Goal: Check status: Check status

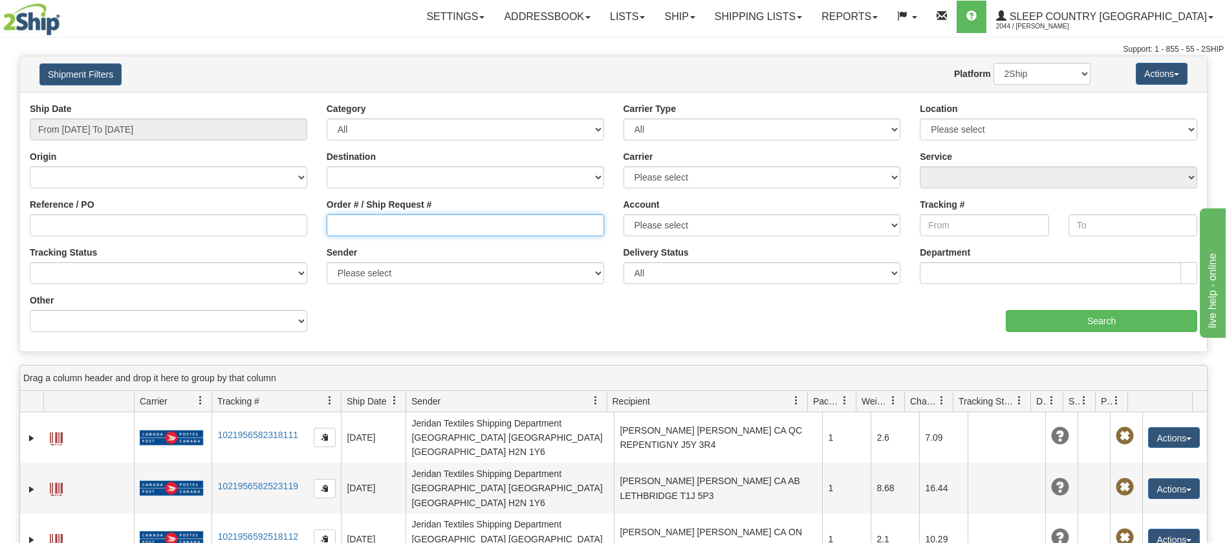
click at [348, 223] on input "Order # / Ship Request #" at bounding box center [466, 225] width 278 height 22
click at [297, 132] on input "From [DATE] To [DATE]" at bounding box center [169, 129] width 278 height 22
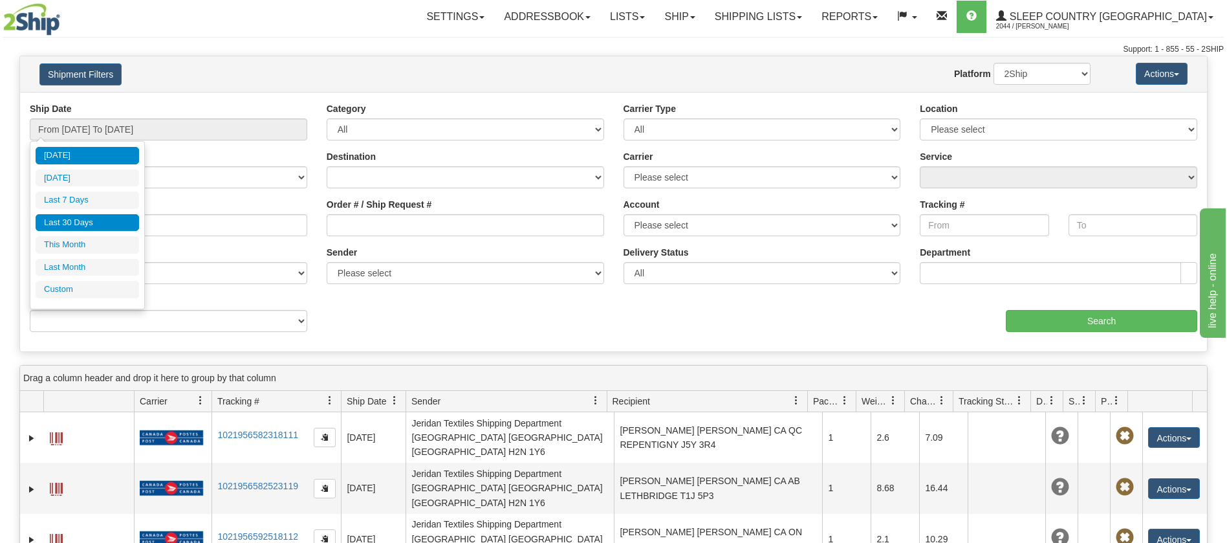
click at [104, 221] on li "Last 30 Days" at bounding box center [88, 222] width 104 height 17
type input "From [DATE] To [DATE]"
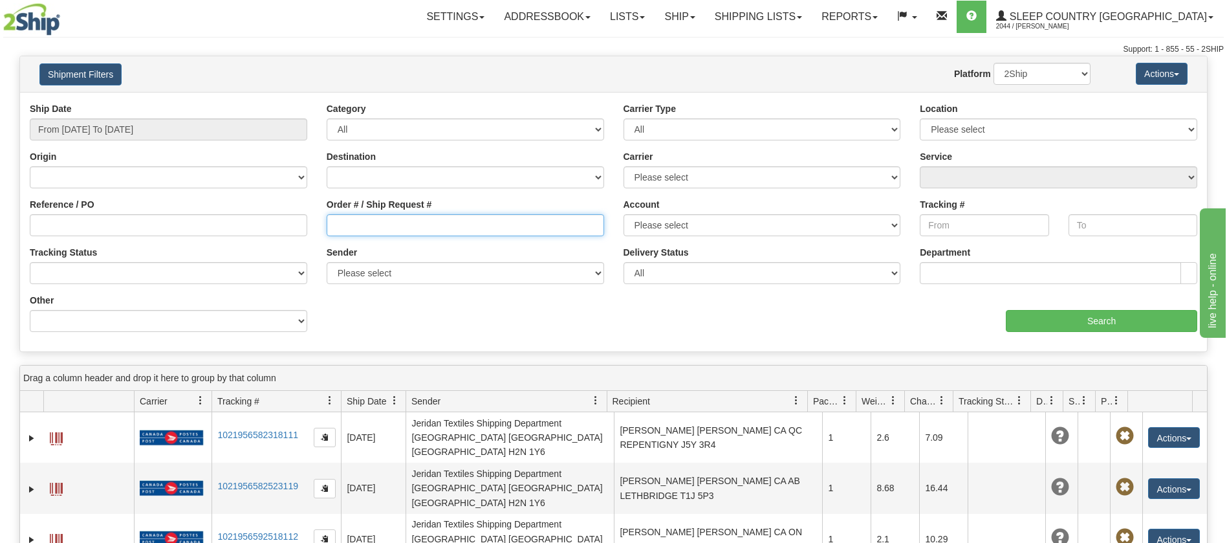
click at [333, 226] on input "Order # / Ship Request #" at bounding box center [466, 225] width 278 height 22
paste input "82I048334"
type input "82I048334"
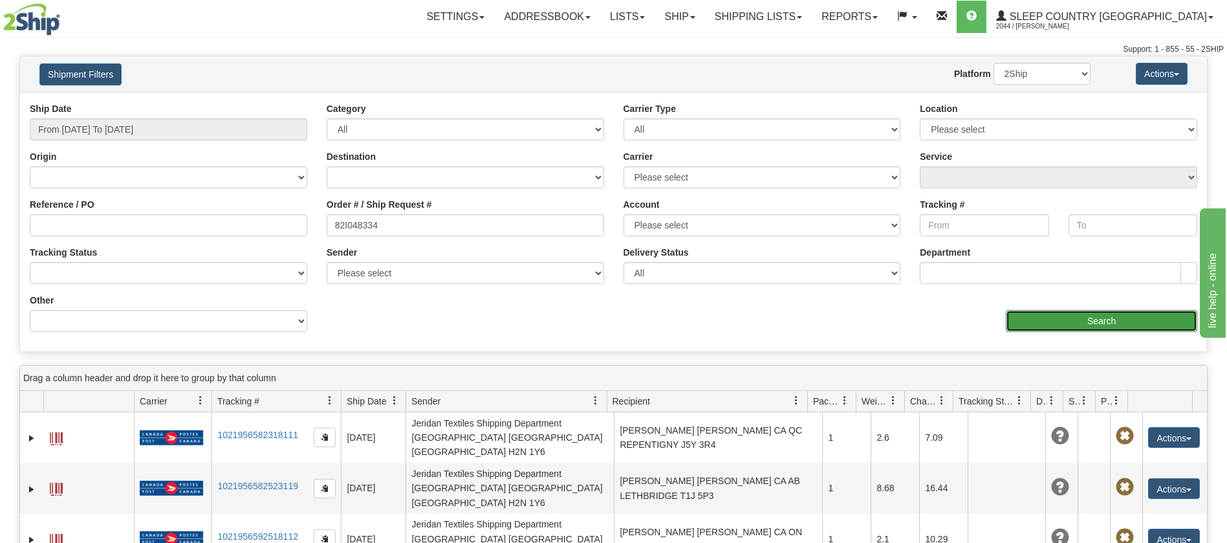
click at [1110, 319] on input "Search" at bounding box center [1101, 321] width 191 height 22
